Goal: Information Seeking & Learning: Learn about a topic

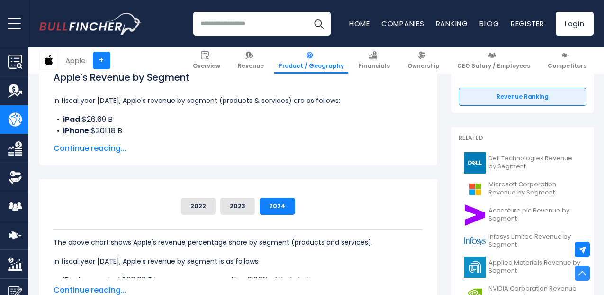
scroll to position [105, 0]
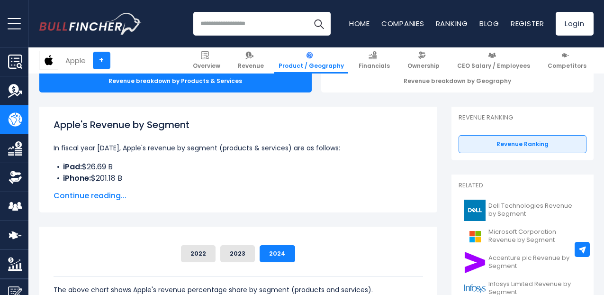
click at [101, 197] on span "Continue reading..." at bounding box center [238, 195] width 369 height 11
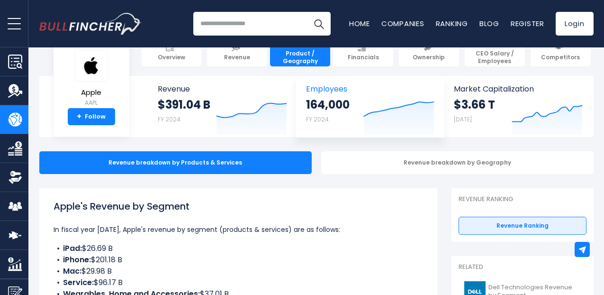
scroll to position [13, 0]
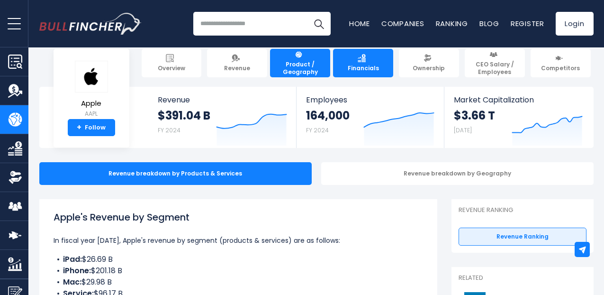
click at [362, 61] on img at bounding box center [362, 58] width 8 height 8
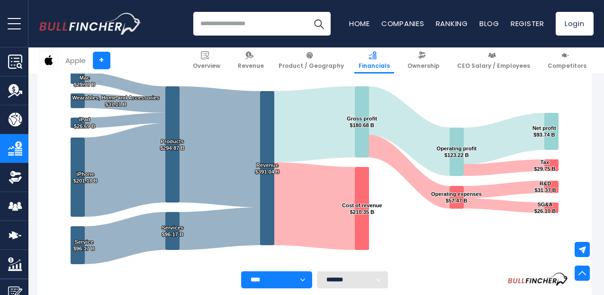
scroll to position [189, 2]
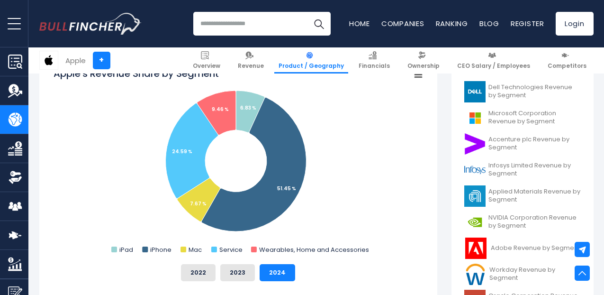
scroll to position [275, 0]
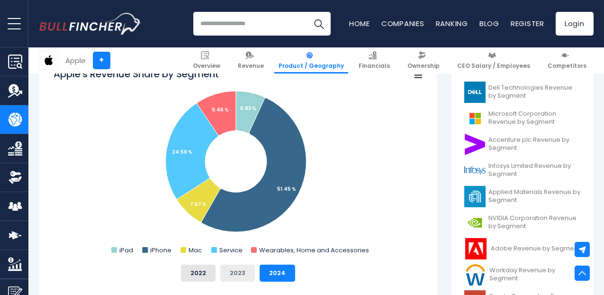
click at [238, 273] on button "2023" at bounding box center [237, 272] width 35 height 17
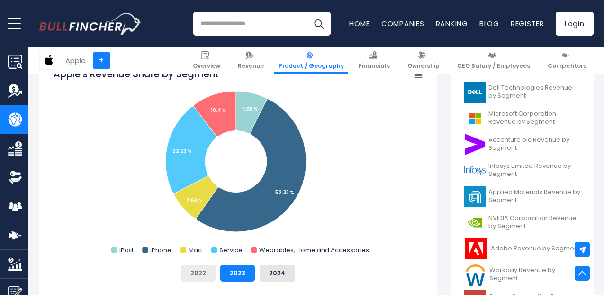
click at [198, 275] on button "2022" at bounding box center [198, 272] width 35 height 17
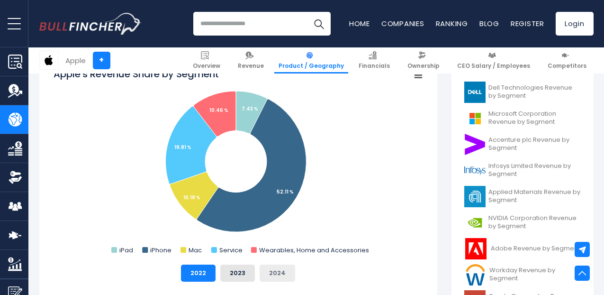
click at [277, 271] on button "2024" at bounding box center [278, 272] width 36 height 17
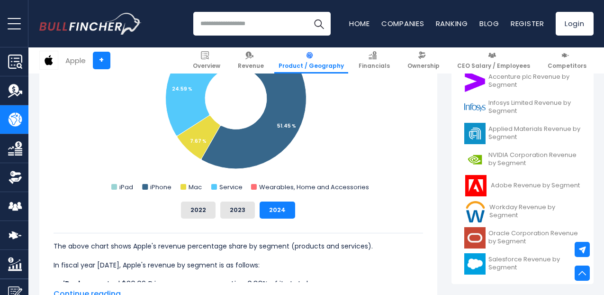
scroll to position [340, 0]
